Goal: Task Accomplishment & Management: Complete application form

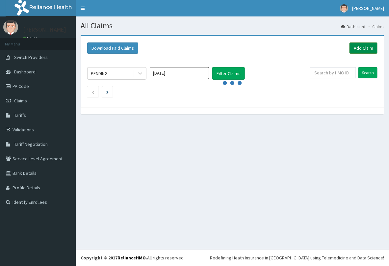
click at [360, 48] on link "Add Claim" at bounding box center [364, 47] width 28 height 11
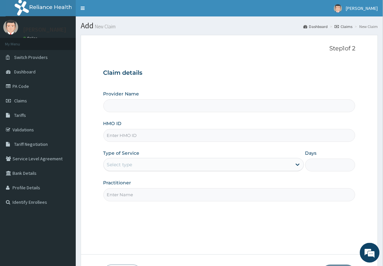
paste input "Hoi/10065/b"
type input "Hoi/10065/b"
click at [140, 165] on div "Select type" at bounding box center [198, 164] width 188 height 11
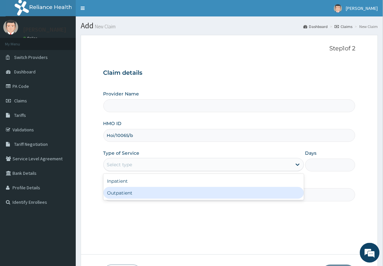
click at [130, 195] on div "Outpatient" at bounding box center [203, 193] width 200 height 12
type input "1"
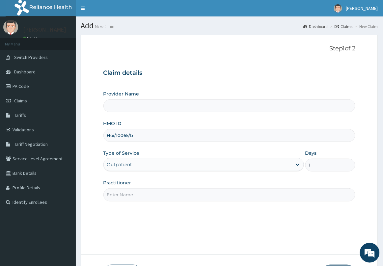
click at [144, 191] on input "Practitioner" at bounding box center [229, 194] width 252 height 13
type input "d"
type input "[GEOGRAPHIC_DATA] & Maternity Home"
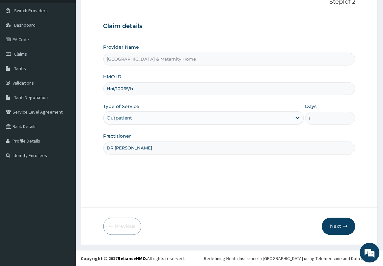
scroll to position [48, 0]
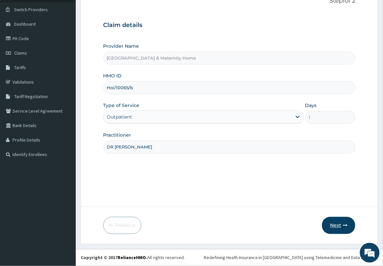
type input "DR MAMA"
drag, startPoint x: 339, startPoint y: 224, endPoint x: 335, endPoint y: 218, distance: 7.0
click at [335, 218] on button "Next" at bounding box center [338, 225] width 33 height 17
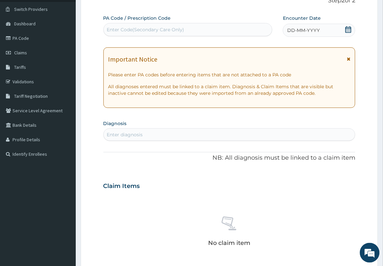
click at [348, 59] on icon at bounding box center [349, 59] width 4 height 5
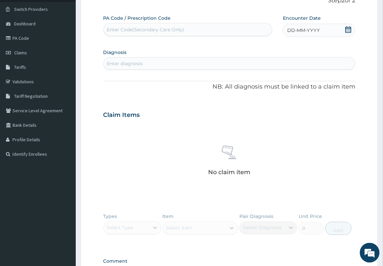
click at [348, 30] on icon at bounding box center [348, 29] width 6 height 7
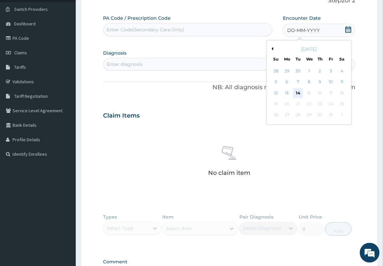
click at [300, 94] on div "14" at bounding box center [298, 93] width 10 height 10
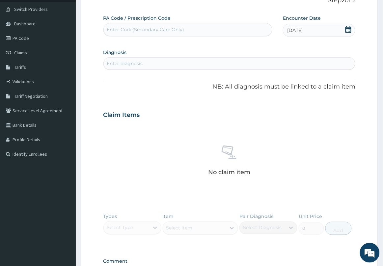
click at [261, 64] on div "Enter diagnosis" at bounding box center [229, 63] width 251 height 11
type input "V"
type input "C"
click at [262, 68] on div "Enter diagnosis" at bounding box center [229, 63] width 251 height 11
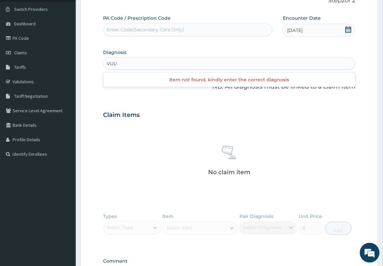
type input "VULVA"
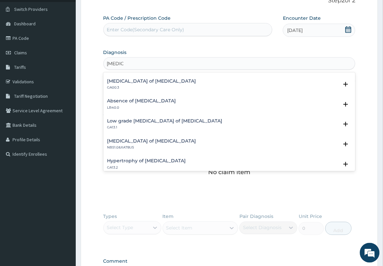
scroll to position [0, 0]
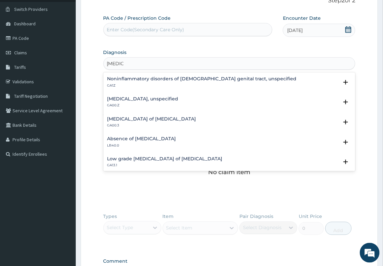
click at [114, 101] on h4 "Vulvitis, unspecified" at bounding box center [142, 98] width 71 height 5
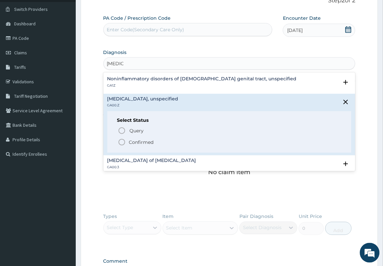
click at [123, 140] on icon "status option filled" at bounding box center [122, 142] width 8 height 8
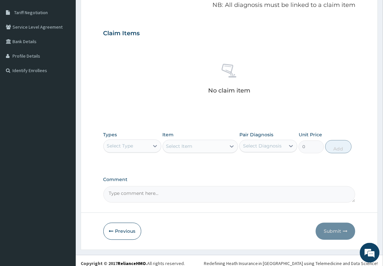
scroll to position [138, 0]
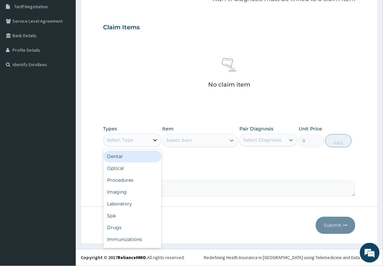
click at [152, 139] on icon at bounding box center [155, 140] width 7 height 7
click at [123, 226] on div "Drugs" at bounding box center [132, 228] width 58 height 12
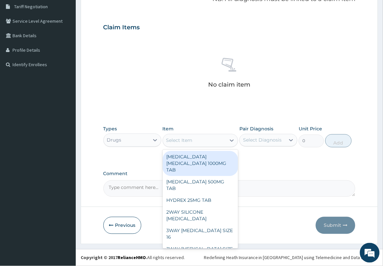
click at [185, 143] on div "Select Item" at bounding box center [179, 140] width 26 height 7
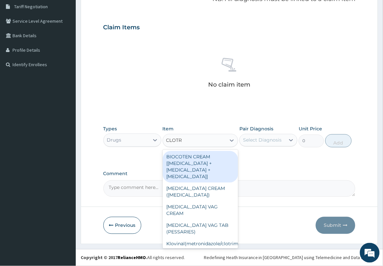
type input "CLOTRI"
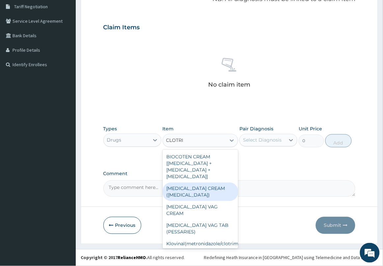
click at [210, 192] on div "CLOTRIMAZOLE CREAM (CANESTEN)" at bounding box center [201, 192] width 76 height 18
type input "630"
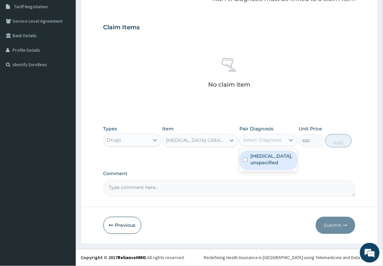
click at [268, 142] on div "Select Diagnosis" at bounding box center [262, 140] width 39 height 7
click at [259, 166] on label "Vulvitis, unspecified" at bounding box center [271, 159] width 43 height 13
checkbox input "true"
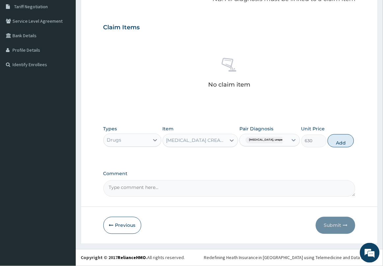
click at [335, 148] on div "Types Drugs Item CLOTRIMAZOLE CREAM (CANESTEN) Pair Diagnosis Vulvitis, unspeci…" at bounding box center [229, 136] width 252 height 28
click at [331, 137] on button "Add" at bounding box center [341, 140] width 26 height 13
type input "0"
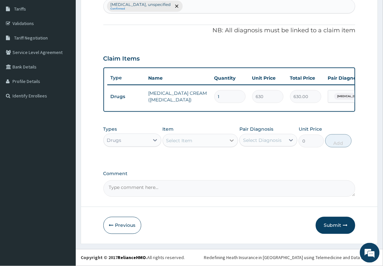
scroll to position [112, 0]
click at [195, 139] on div "Select Item" at bounding box center [194, 140] width 63 height 11
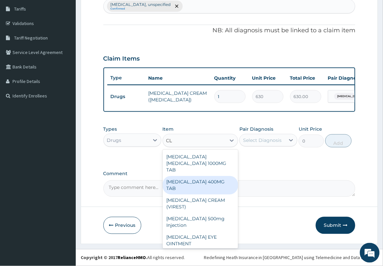
type input "C"
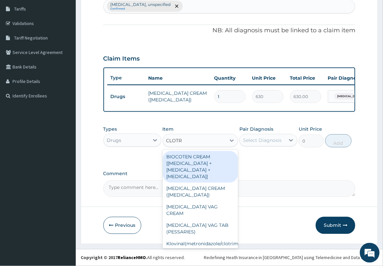
type input "CLOTRI"
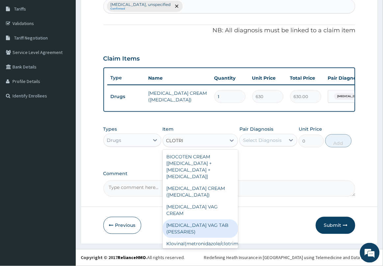
click at [203, 229] on div "CLOTRIMAZOLE VAG TAB (PESSARIES)" at bounding box center [201, 229] width 76 height 18
type input "288.74475"
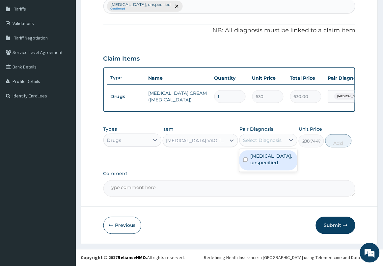
click at [262, 141] on div "Select Diagnosis" at bounding box center [262, 140] width 39 height 7
click at [259, 163] on label "Vulvitis, unspecified" at bounding box center [271, 159] width 43 height 13
checkbox input "true"
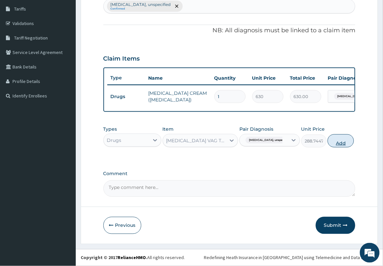
click at [338, 143] on button "Add" at bounding box center [341, 140] width 26 height 13
type input "0"
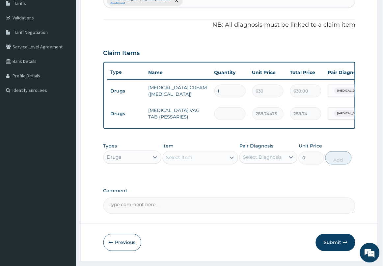
type input "0.00"
type input "5"
type input "1443.72"
type input "5"
click at [146, 163] on div "Drugs" at bounding box center [126, 157] width 45 height 11
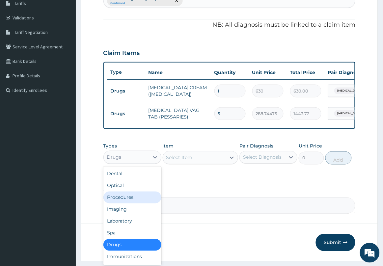
click at [137, 203] on div "Procedures" at bounding box center [132, 198] width 58 height 12
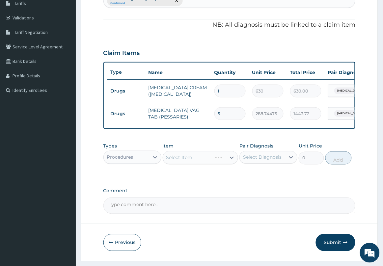
click at [206, 164] on div "Select Item" at bounding box center [201, 157] width 76 height 13
click at [205, 164] on div "Select Item" at bounding box center [201, 157] width 76 height 13
click at [205, 163] on div "Select Item" at bounding box center [194, 157] width 63 height 11
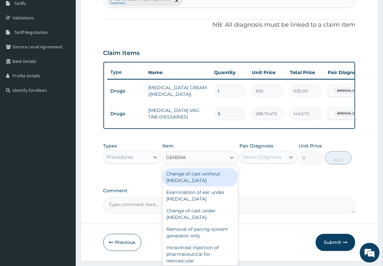
type input "GENERAL"
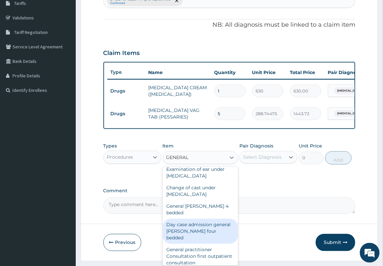
scroll to position [41, 0]
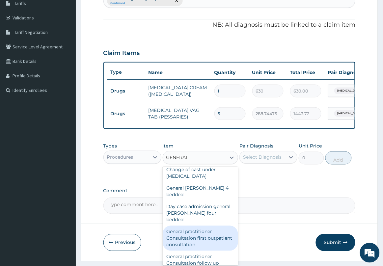
click at [201, 229] on div "General practitioner Consultation first outpatient consultation" at bounding box center [201, 238] width 76 height 25
type input "2500"
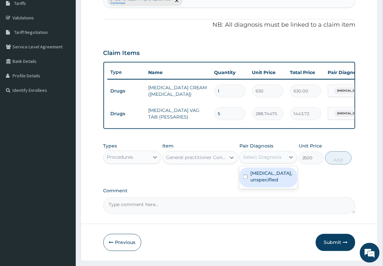
click at [266, 161] on div "Select Diagnosis" at bounding box center [262, 157] width 39 height 7
click at [262, 183] on label "Vulvitis, unspecified" at bounding box center [271, 176] width 43 height 13
checkbox input "true"
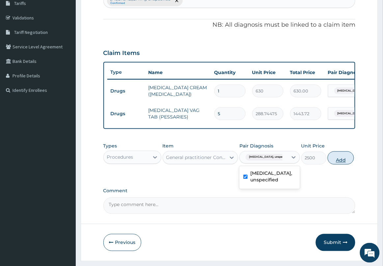
click at [335, 164] on button "Add" at bounding box center [341, 157] width 26 height 13
type input "0"
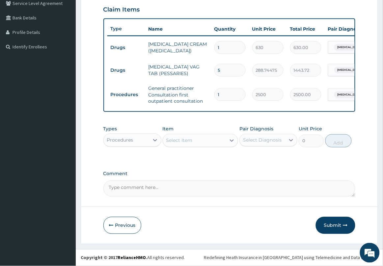
click at [336, 228] on button "Submit" at bounding box center [336, 225] width 40 height 17
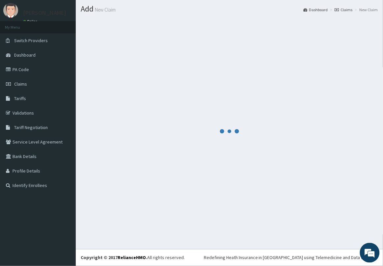
scroll to position [161, 0]
